Goal: Task Accomplishment & Management: Manage account settings

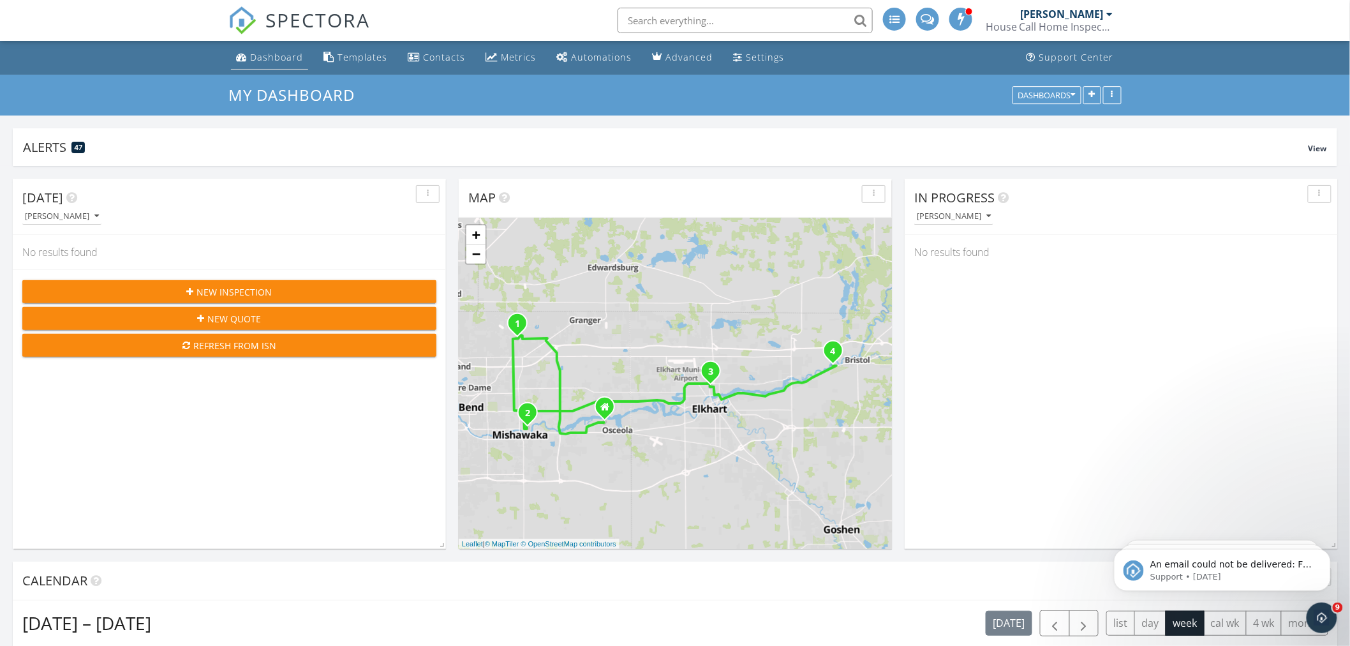
click at [273, 58] on div "Dashboard" at bounding box center [276, 57] width 53 height 12
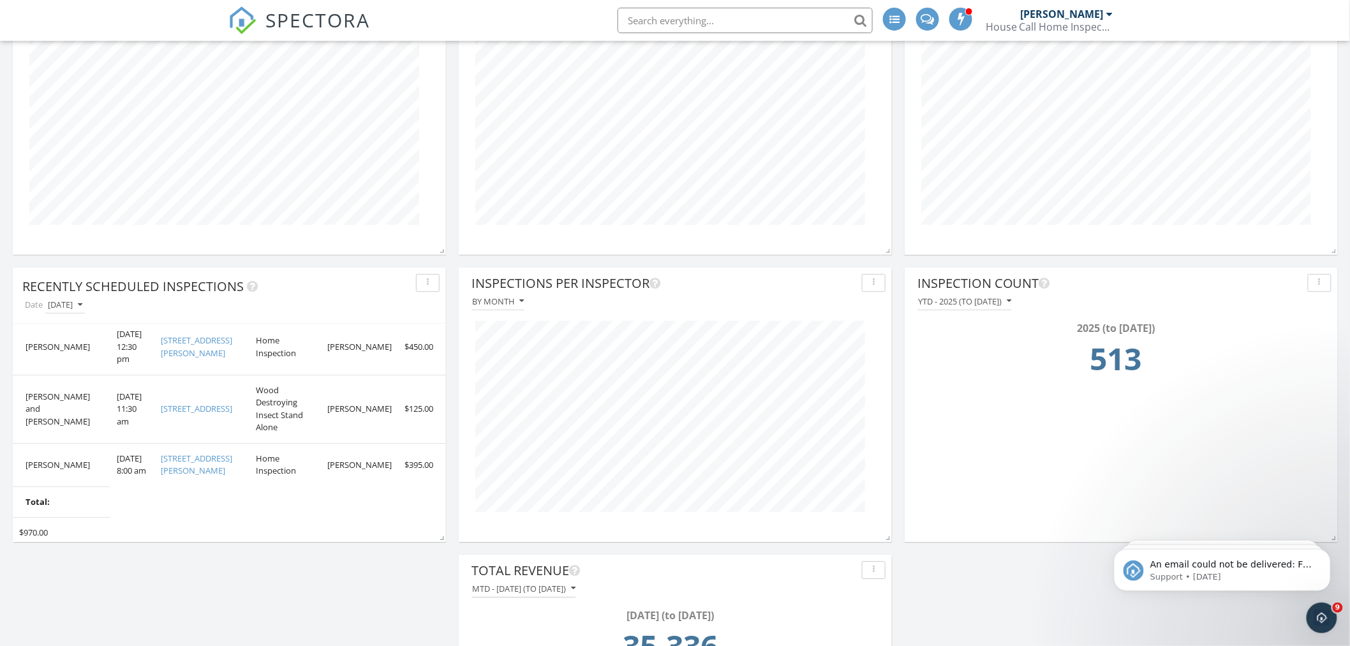
scroll to position [40, 0]
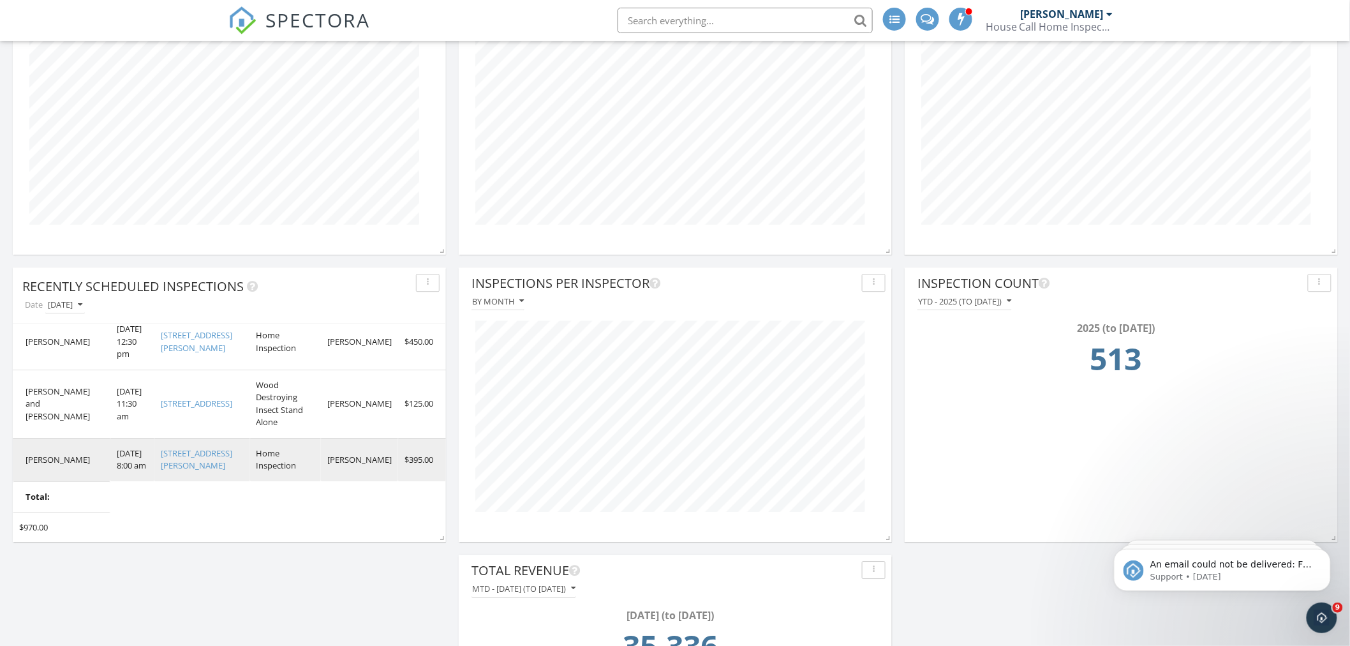
click at [192, 447] on link "820 Pasadena Dr , Fort Wayne, IN 46807" at bounding box center [196, 459] width 71 height 24
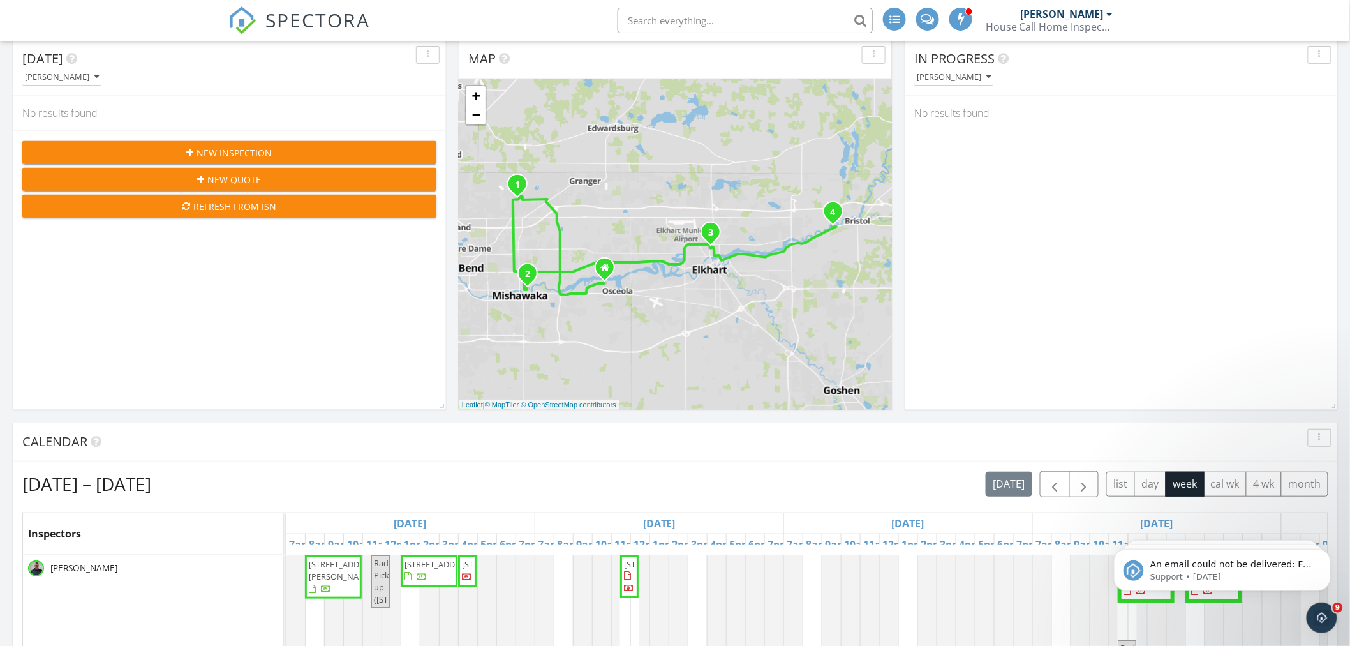
scroll to position [142, 0]
